Goal: Task Accomplishment & Management: Complete application form

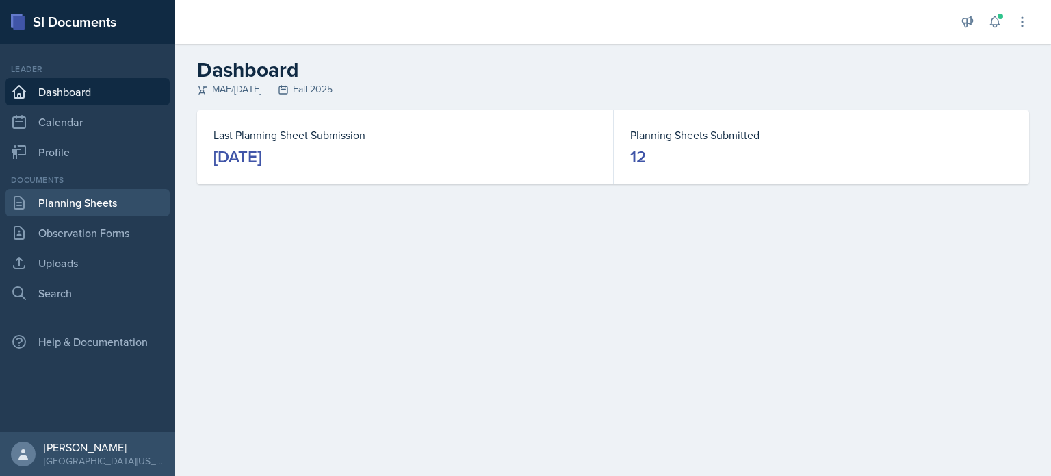
click at [126, 193] on link "Planning Sheets" at bounding box center [87, 202] width 164 height 27
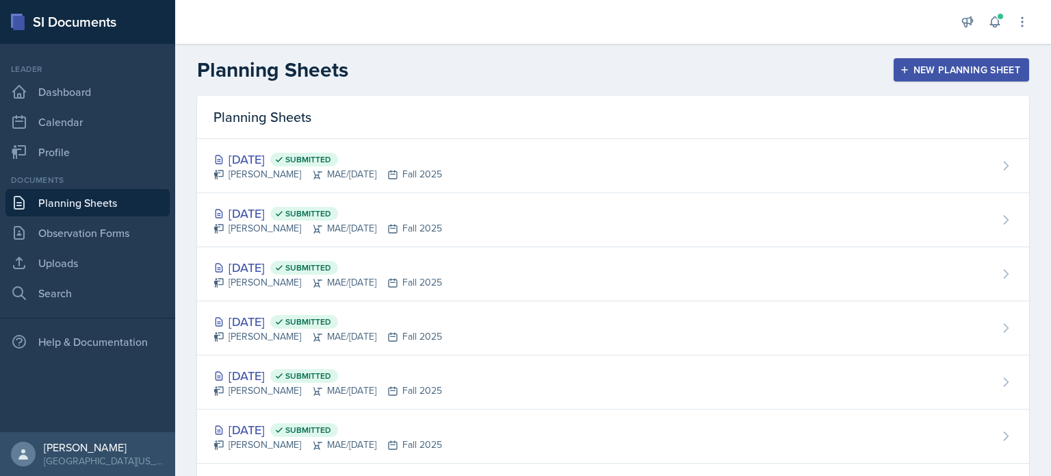
click at [960, 72] on div "New Planning Sheet" at bounding box center [962, 69] width 118 height 11
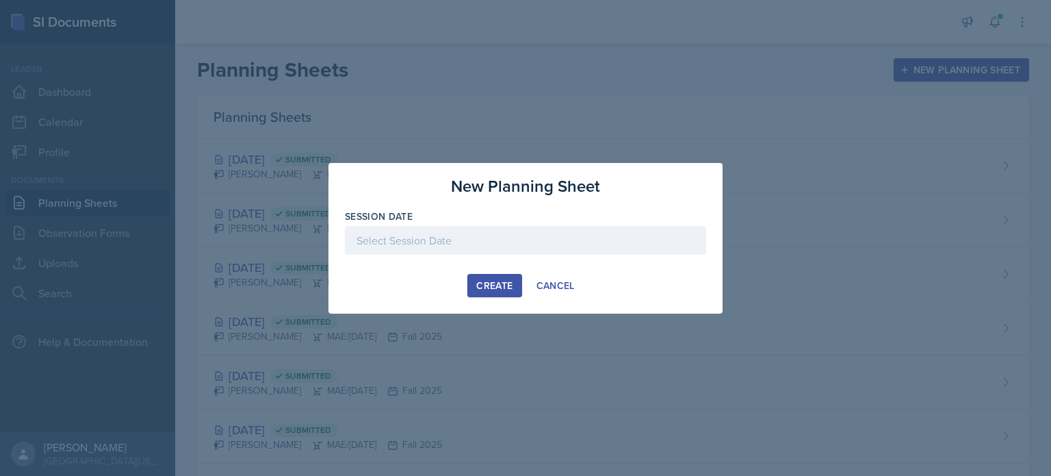
click at [539, 242] on div at bounding box center [525, 240] width 361 height 29
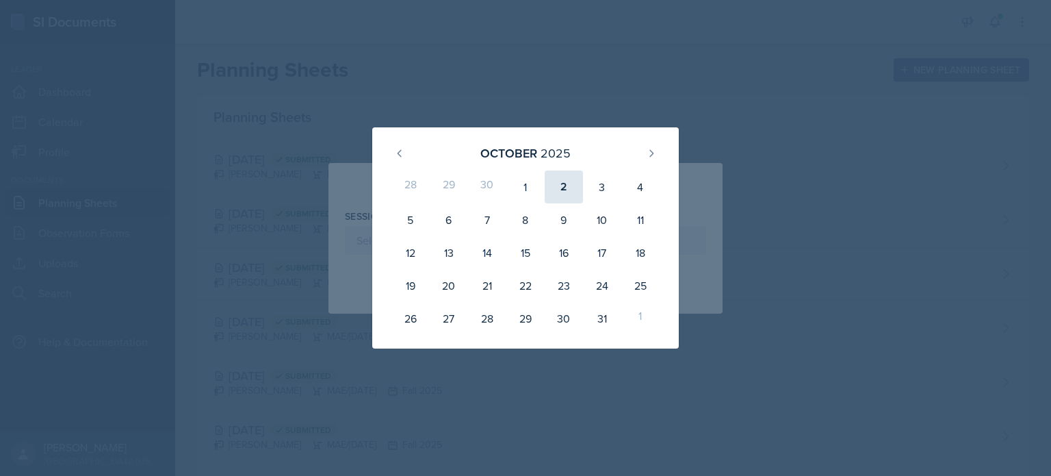
click at [557, 180] on div "2" at bounding box center [564, 186] width 38 height 33
type input "[DATE]"
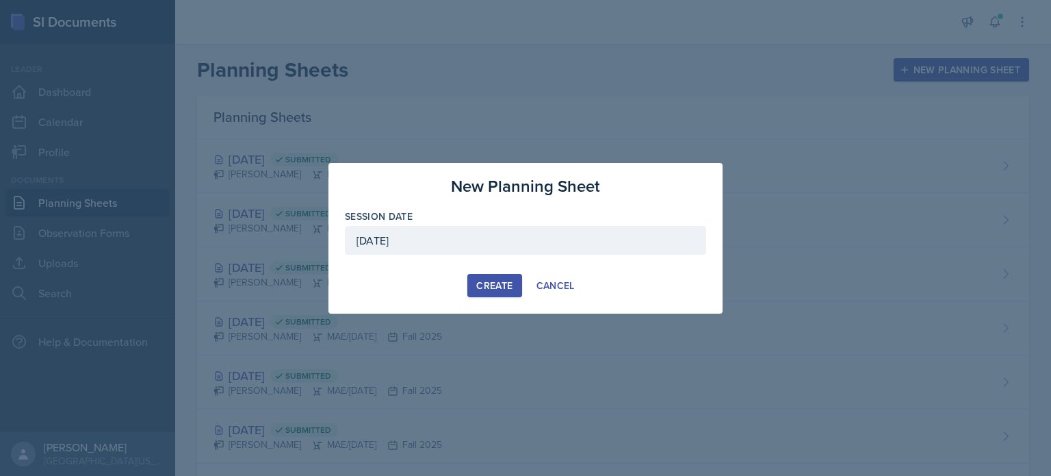
click at [493, 276] on button "Create" at bounding box center [494, 285] width 54 height 23
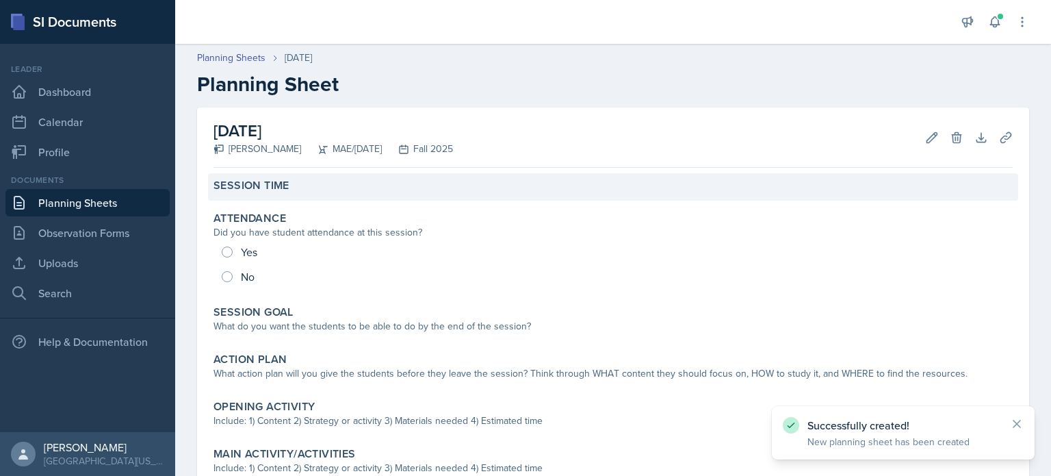
click at [263, 198] on div "Session Time" at bounding box center [613, 186] width 810 height 27
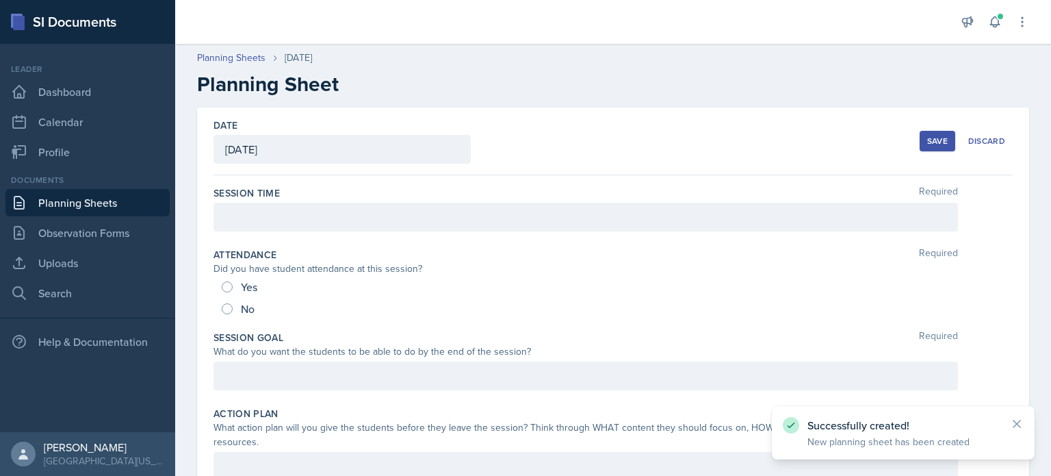
click at [255, 213] on div at bounding box center [586, 217] width 745 height 29
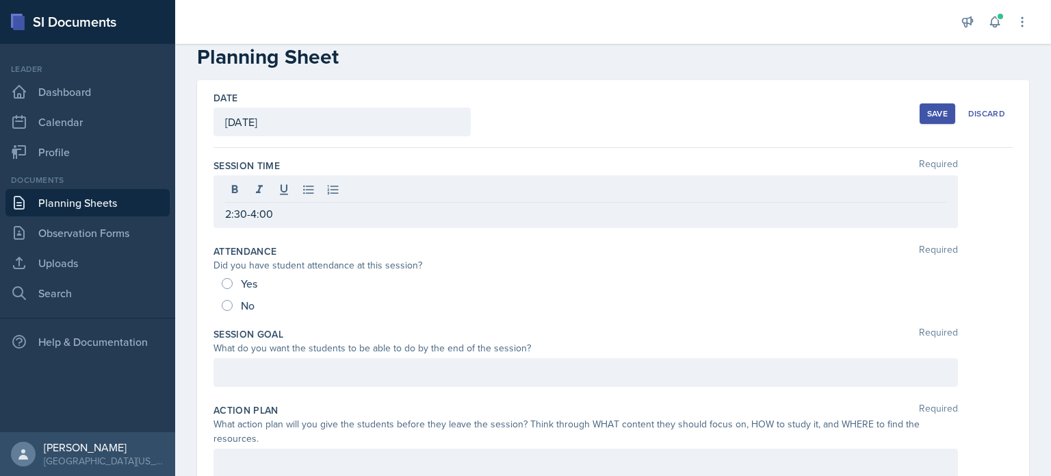
scroll to position [32, 0]
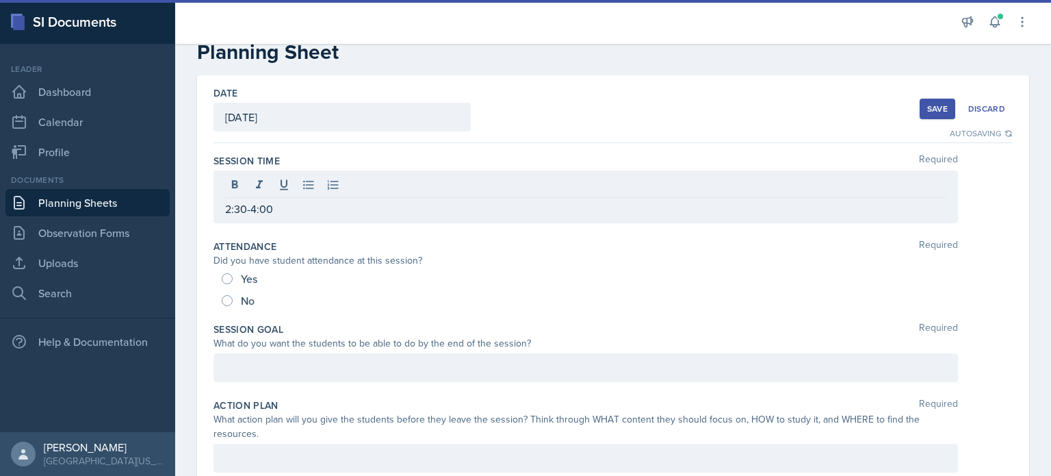
click at [309, 369] on div at bounding box center [586, 367] width 745 height 29
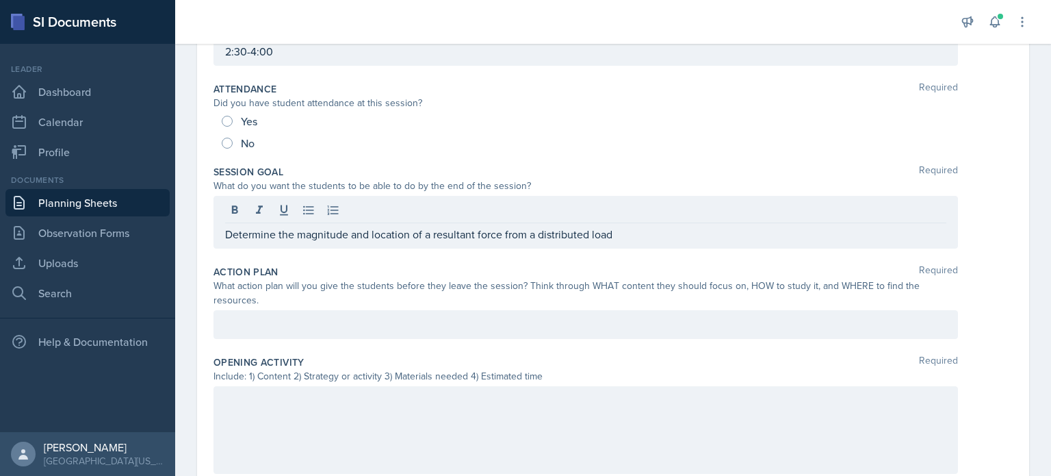
scroll to position [189, 0]
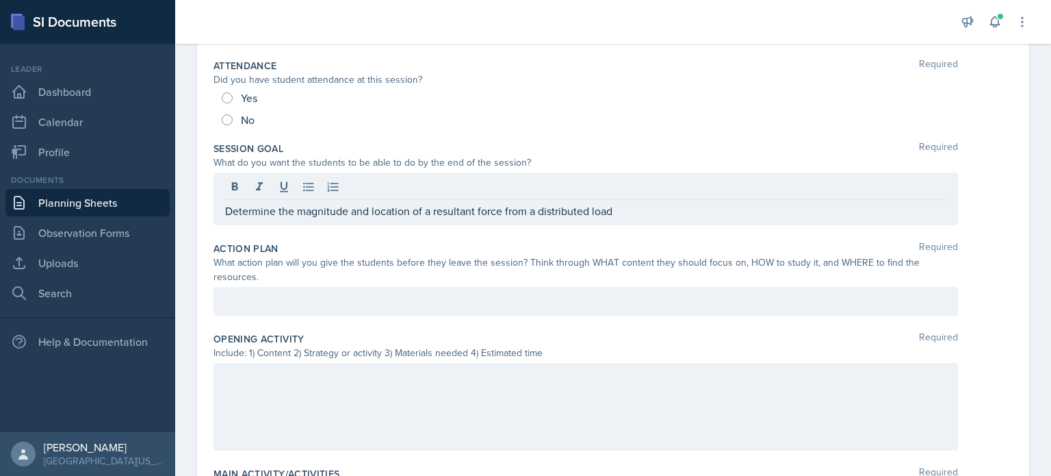
click at [772, 210] on p "Determine the magnitude and location of a resultant force from a distributed lo…" at bounding box center [585, 211] width 721 height 16
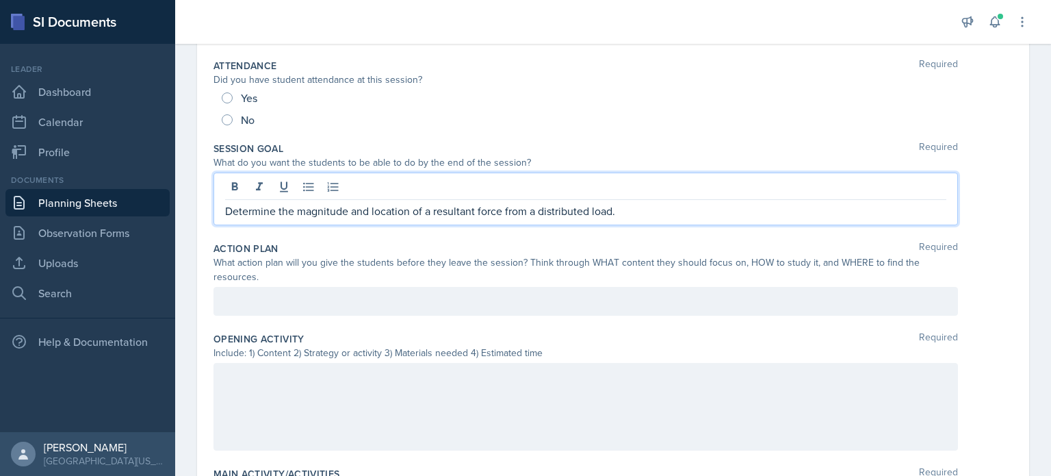
click at [608, 302] on div at bounding box center [586, 301] width 745 height 29
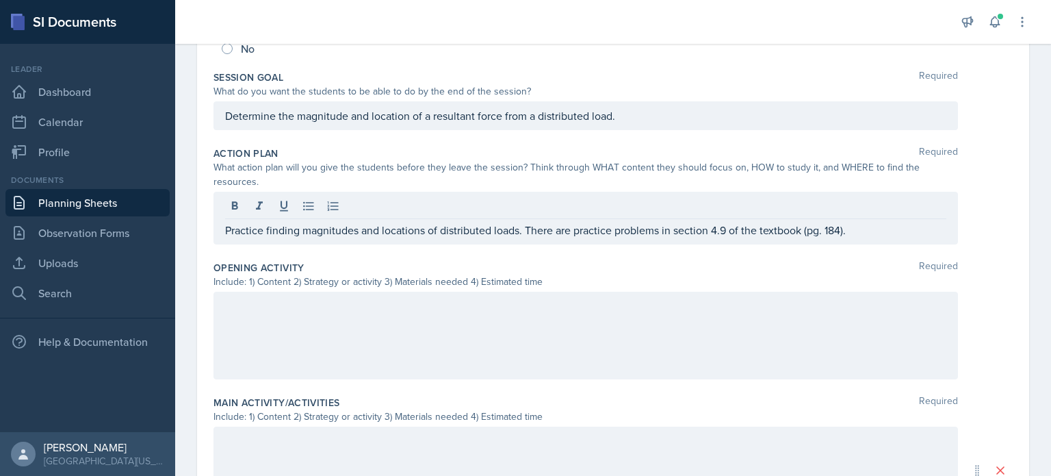
click at [482, 314] on div at bounding box center [586, 336] width 745 height 88
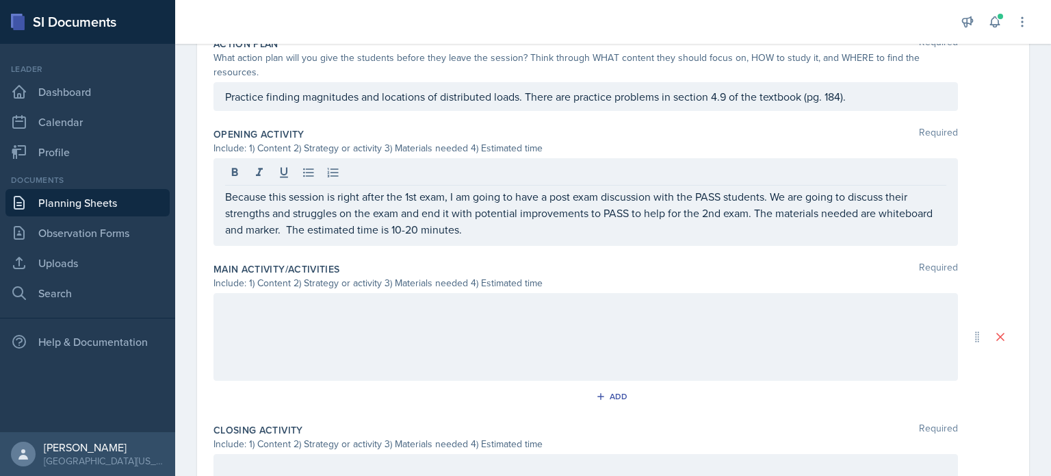
scroll to position [416, 0]
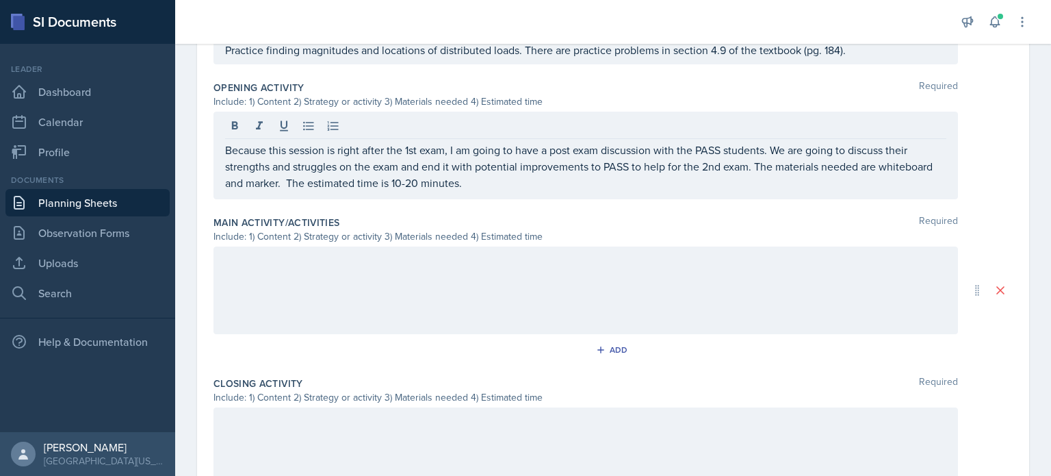
click at [248, 288] on div at bounding box center [586, 290] width 745 height 88
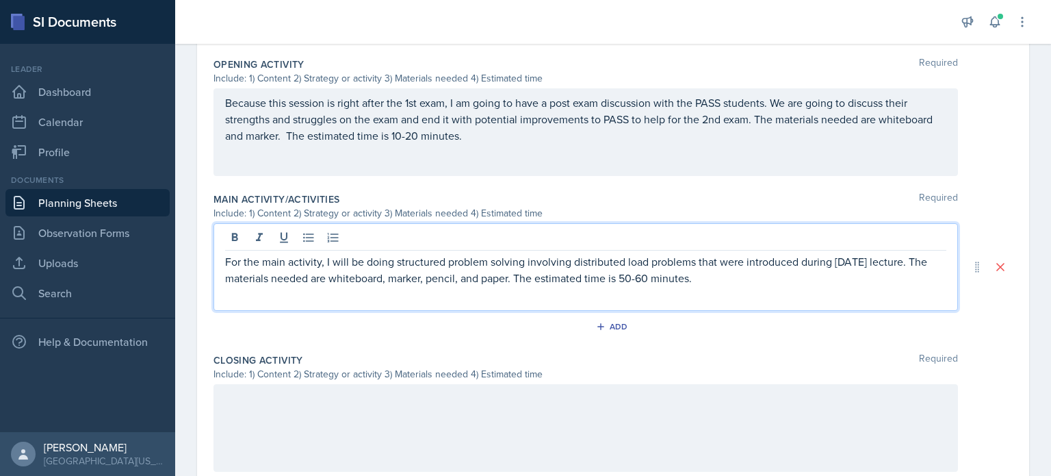
click at [304, 463] on div at bounding box center [586, 428] width 745 height 88
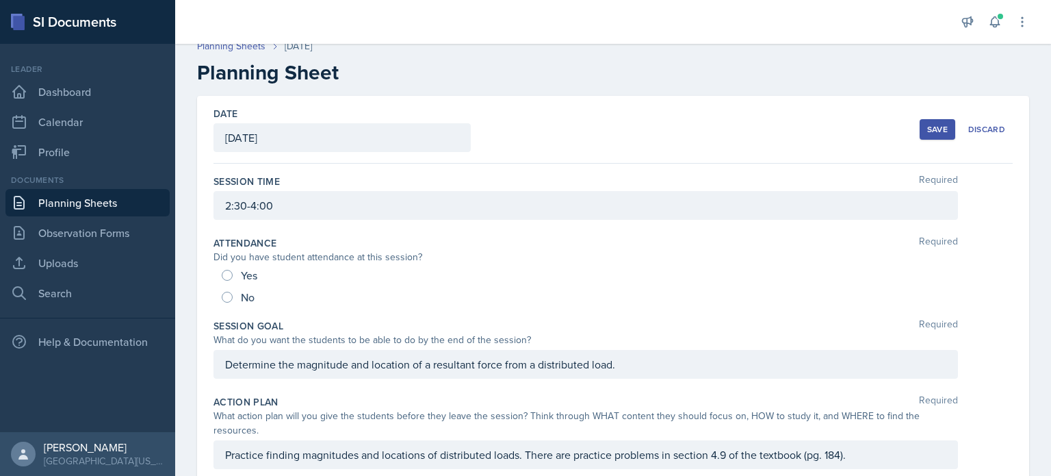
scroll to position [0, 0]
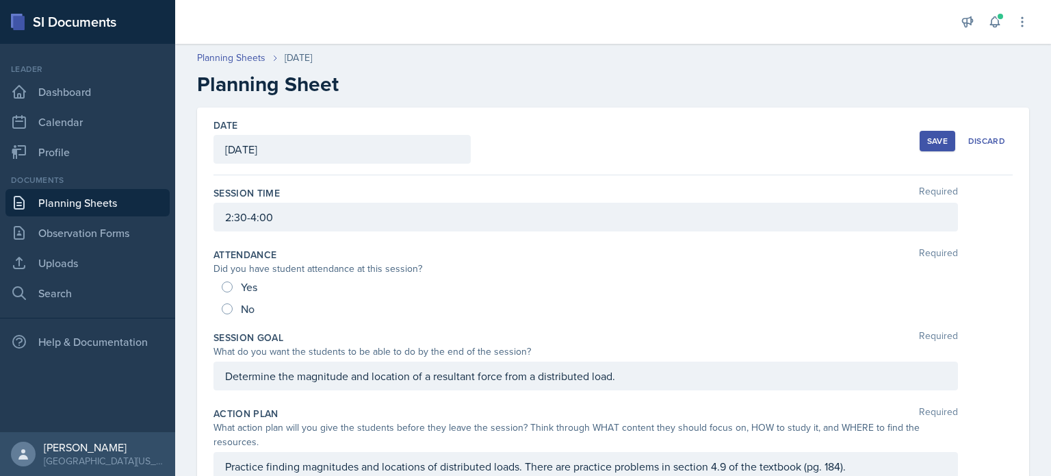
click at [927, 138] on div "Save" at bounding box center [937, 140] width 21 height 11
